Goal: Information Seeking & Learning: Find specific fact

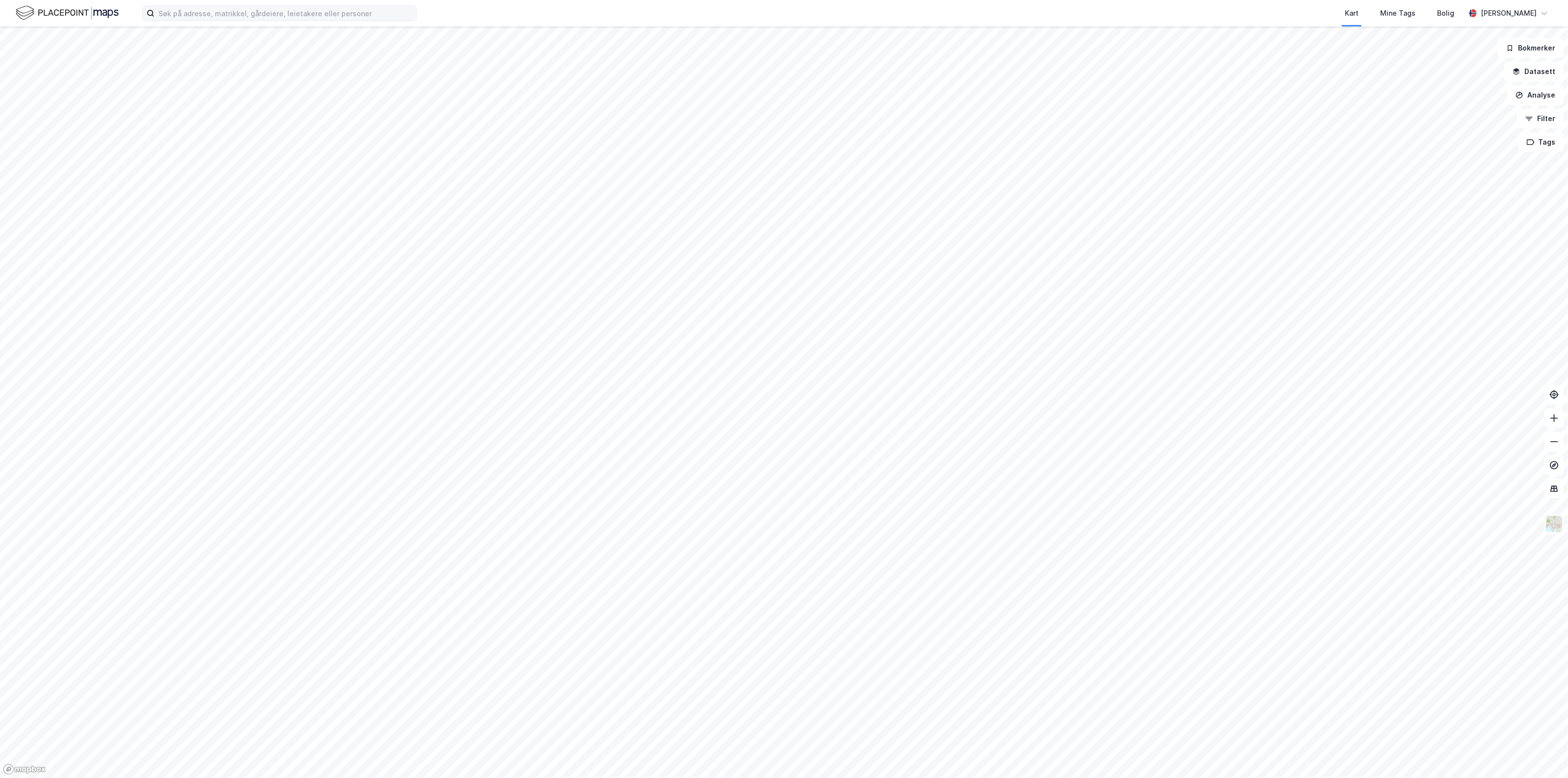
click at [191, 35] on div at bounding box center [784, 389] width 1568 height 778
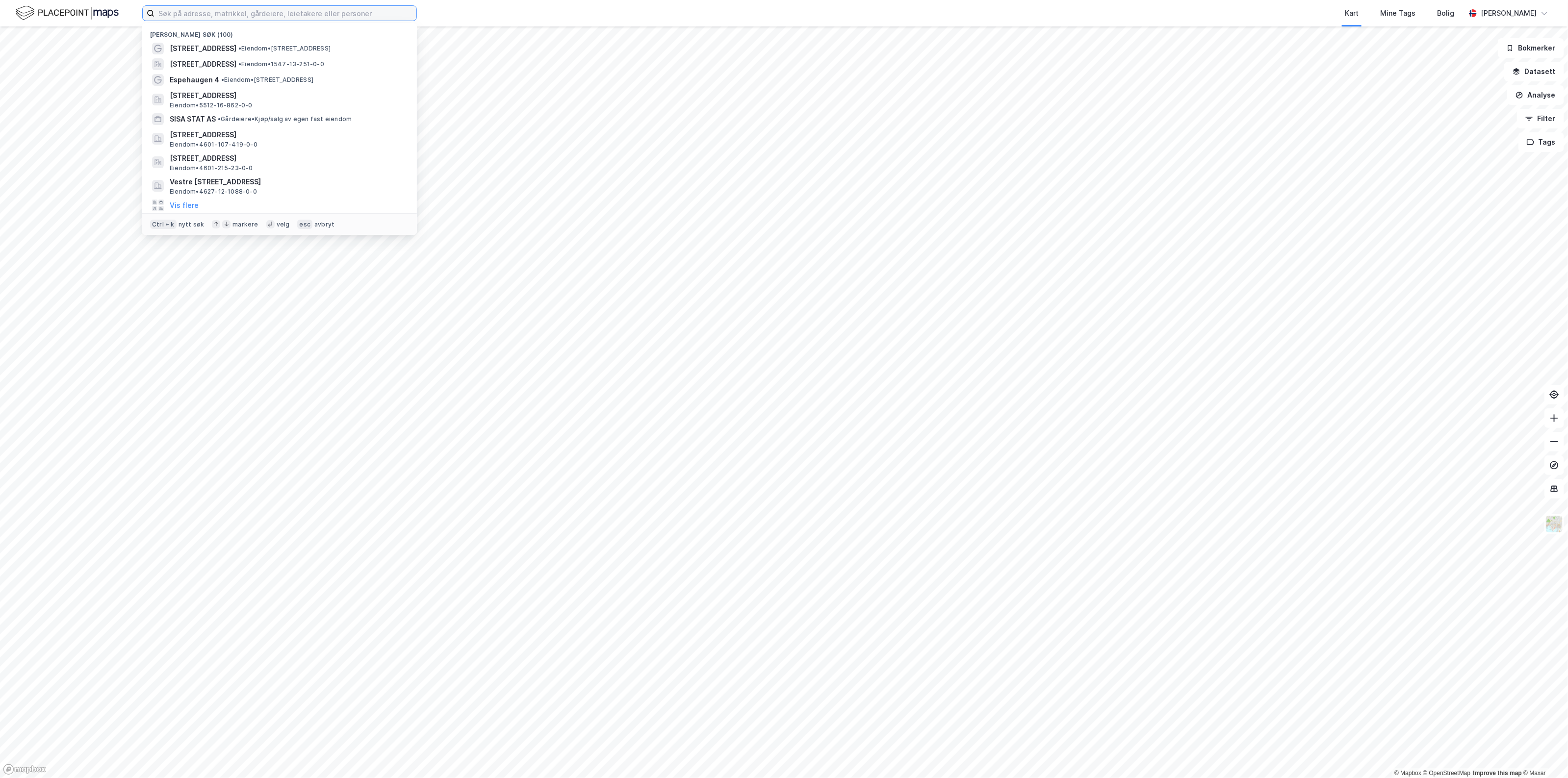
click at [191, 12] on input at bounding box center [285, 13] width 262 height 15
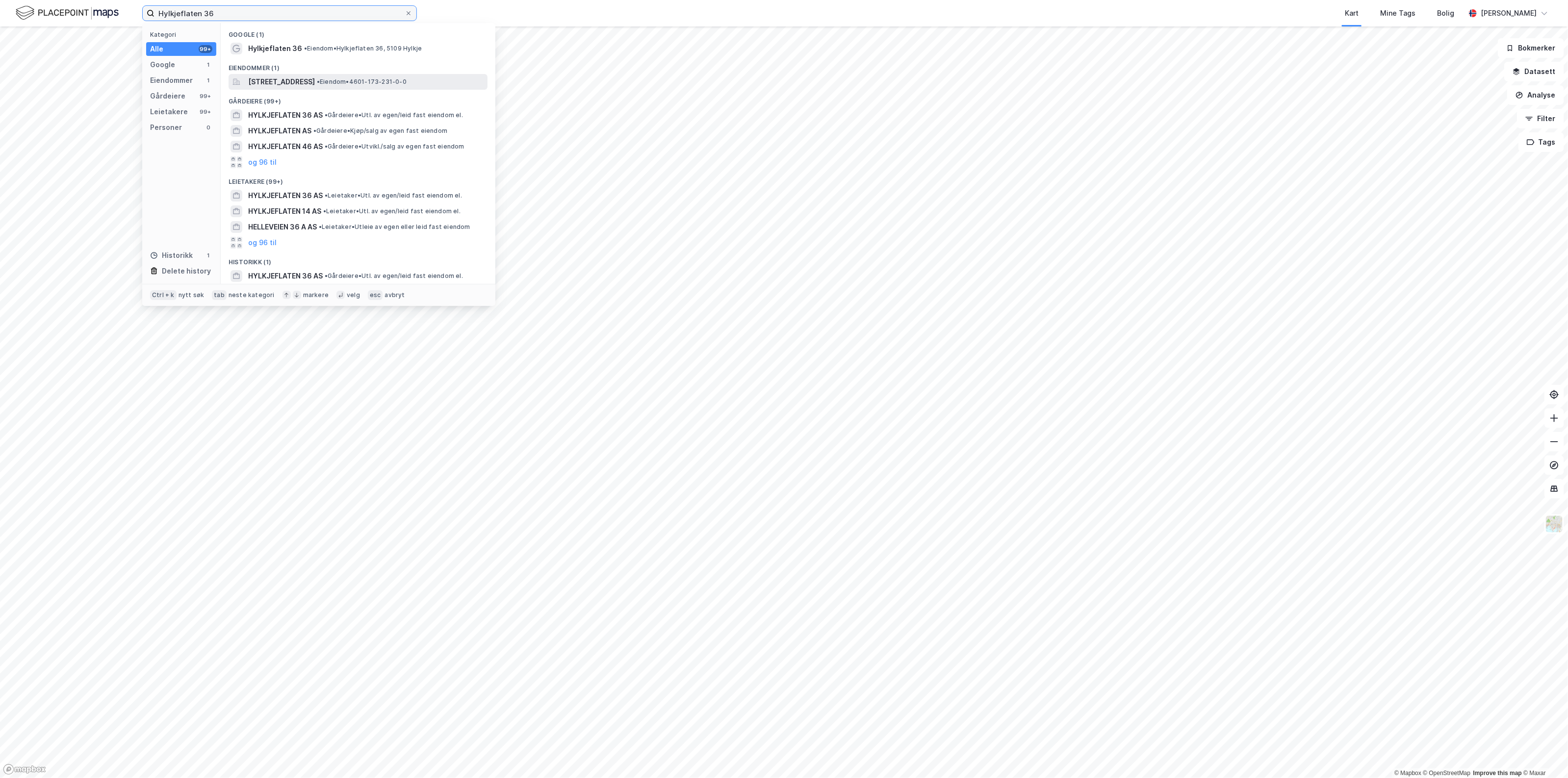
type input "Hylkjeflaten 36"
click at [287, 85] on span "[STREET_ADDRESS]" at bounding box center [281, 82] width 67 height 12
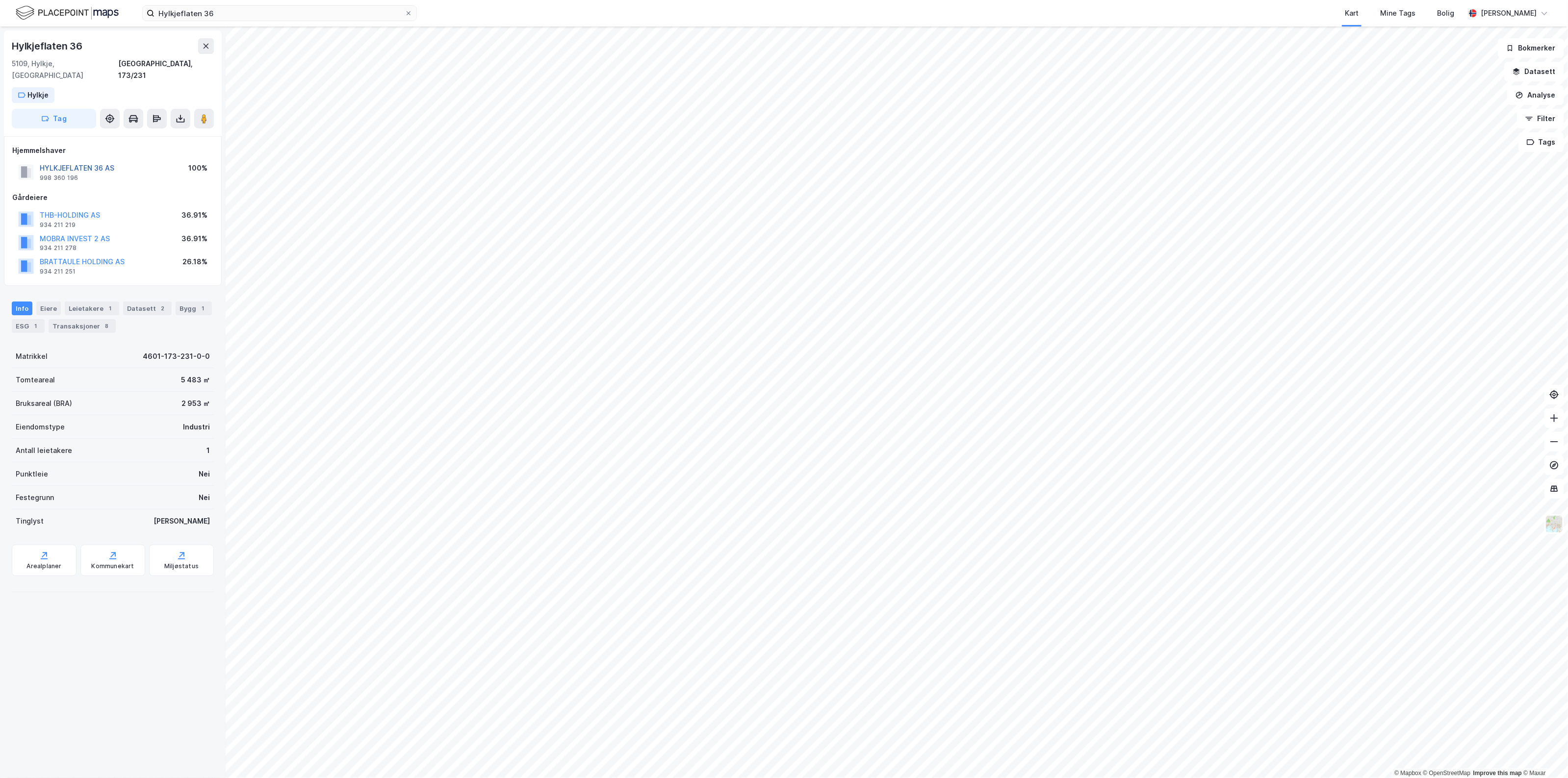
click at [0, 0] on button "HYLKJEFLATEN 36 AS" at bounding box center [0, 0] width 0 height 0
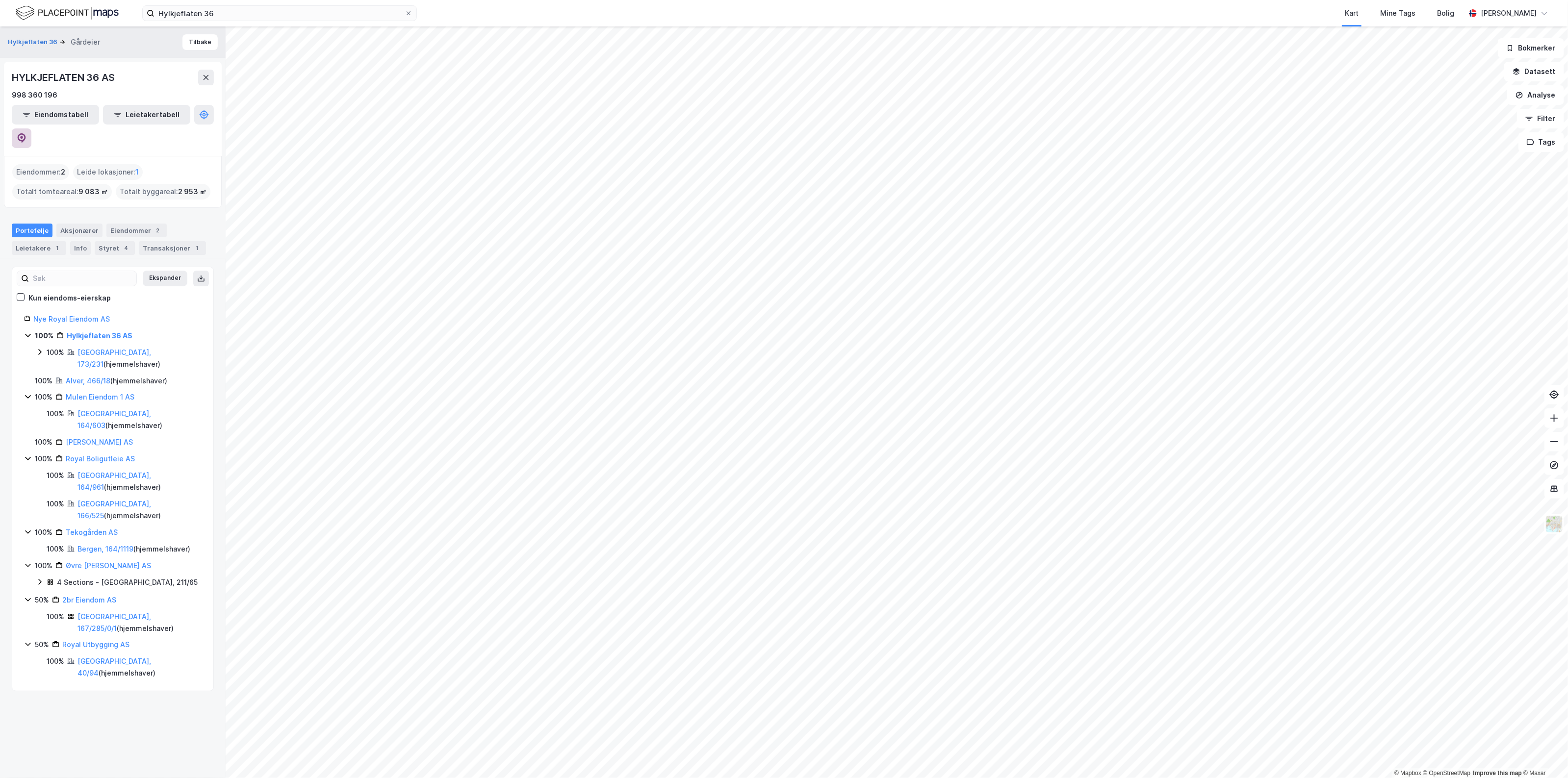
click at [31, 129] on button at bounding box center [21, 138] width 20 height 20
